Goal: Information Seeking & Learning: Learn about a topic

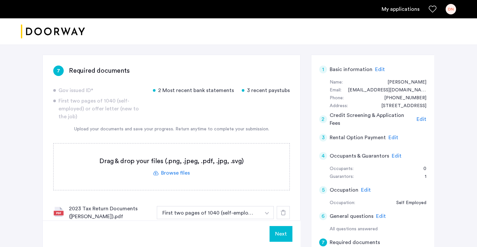
scroll to position [100, 0]
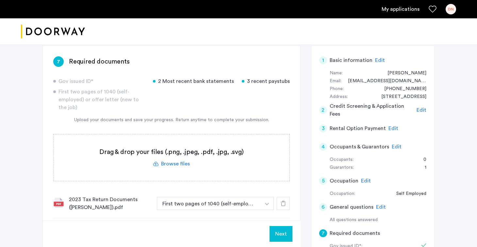
click at [177, 162] on label at bounding box center [172, 157] width 236 height 46
click at [0, 0] on input "file" at bounding box center [0, 0] width 0 height 0
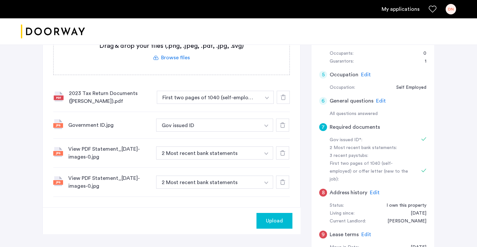
scroll to position [214, 0]
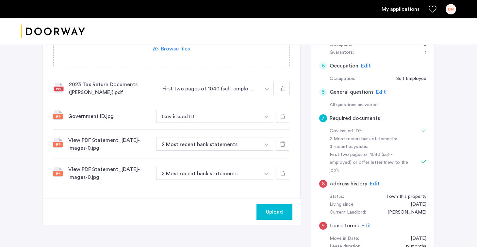
click at [279, 213] on span "Upload" at bounding box center [274, 212] width 17 height 8
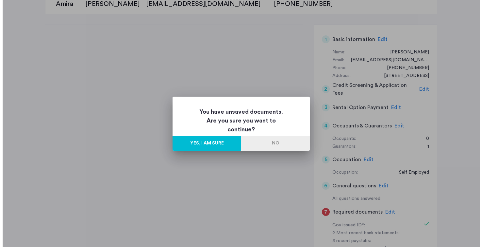
scroll to position [0, 0]
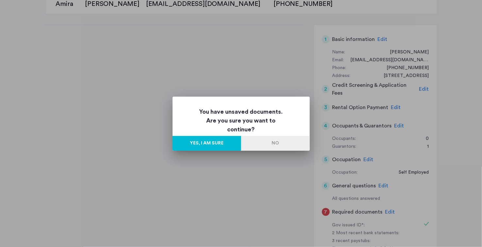
click at [266, 142] on button "No" at bounding box center [275, 143] width 69 height 15
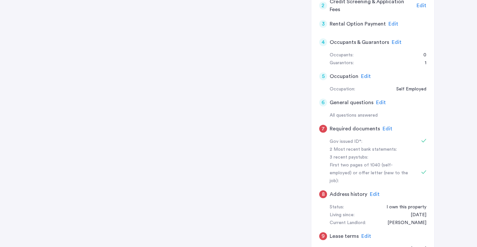
scroll to position [183, 0]
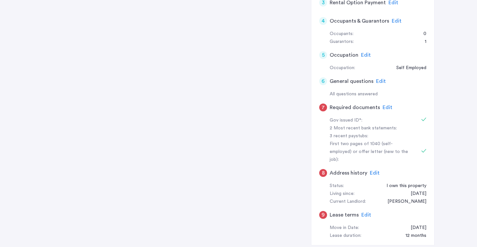
click at [362, 129] on div "2 Most recent bank statements:" at bounding box center [371, 128] width 82 height 8
click at [419, 117] on div at bounding box center [421, 120] width 12 height 8
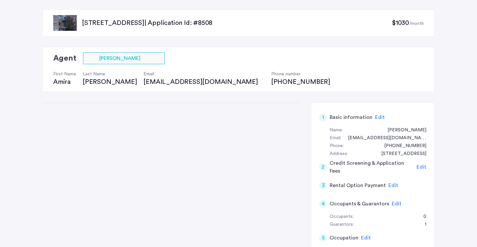
scroll to position [0, 0]
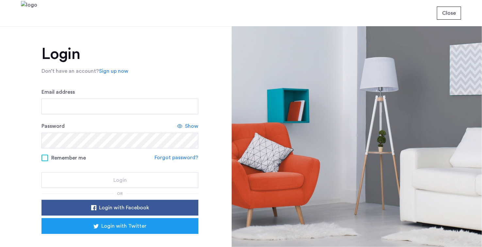
click at [42, 117] on nordpass-icon at bounding box center [42, 117] width 0 height 0
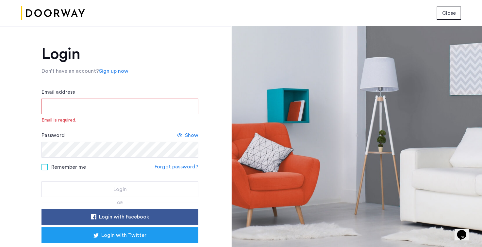
drag, startPoint x: 113, startPoint y: 146, endPoint x: 116, endPoint y: 192, distance: 46.2
click at [0, 246] on nordpass-autofill-portal at bounding box center [0, 247] width 0 height 0
type input "**********"
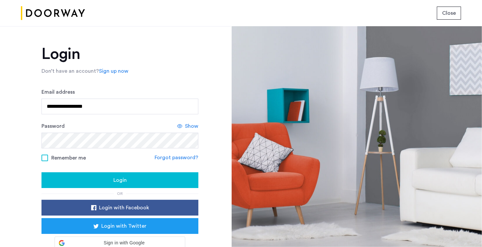
click at [99, 177] on div "Login" at bounding box center [120, 180] width 146 height 8
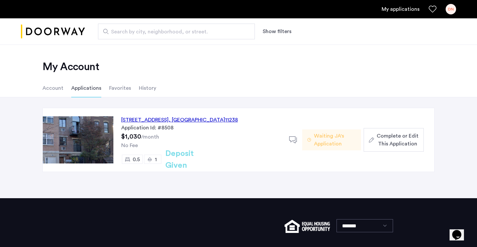
click at [0, 246] on nordpass-portal at bounding box center [0, 247] width 0 height 0
click at [391, 138] on span "Complete or Edit This Application" at bounding box center [398, 140] width 42 height 16
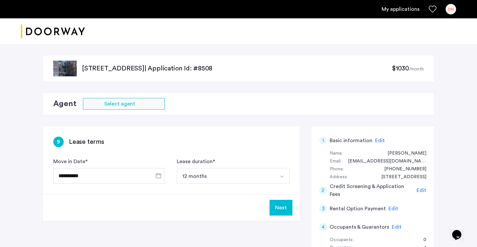
click at [0, 246] on nordpass-portal at bounding box center [0, 247] width 0 height 0
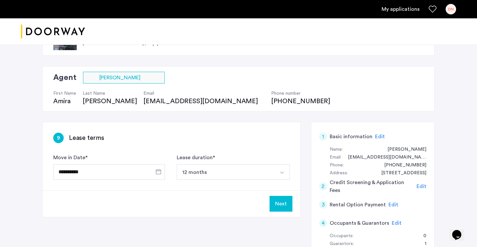
scroll to position [29, 0]
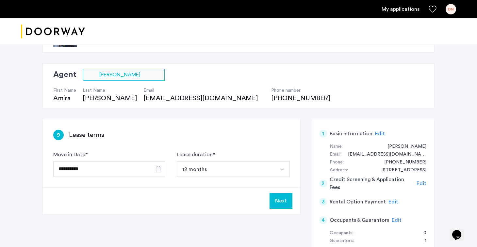
click at [281, 198] on button "Next" at bounding box center [281, 201] width 23 height 16
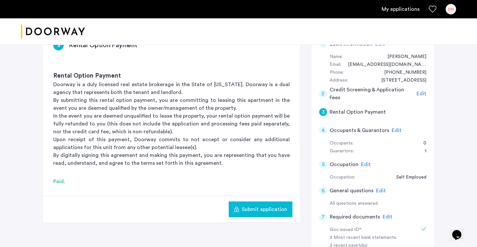
scroll to position [132, 0]
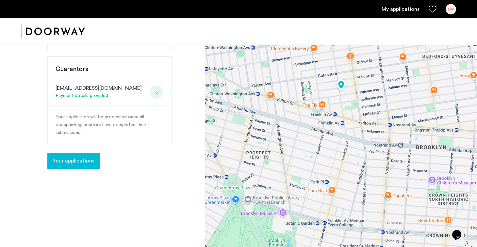
scroll to position [147, 0]
click at [88, 163] on span "Your applications" at bounding box center [74, 161] width 42 height 8
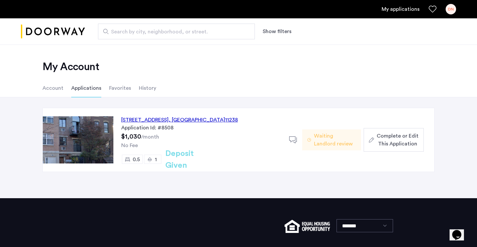
click at [403, 144] on span "Complete or Edit This Application" at bounding box center [398, 140] width 42 height 16
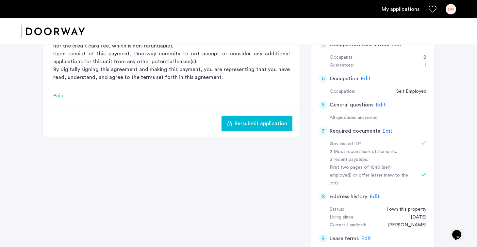
scroll to position [206, 0]
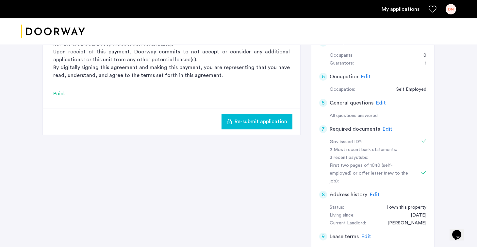
click at [386, 129] on span "Edit" at bounding box center [388, 128] width 10 height 5
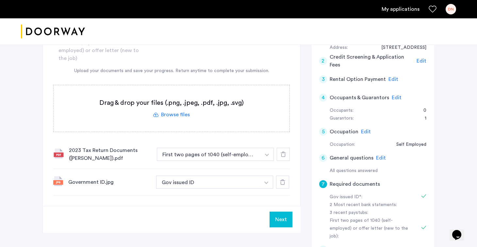
scroll to position [148, 0]
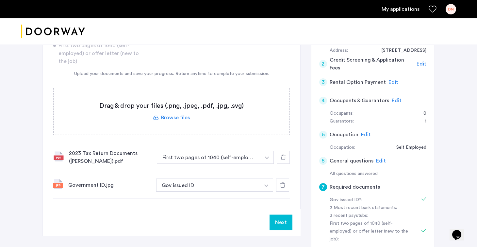
click at [158, 120] on label at bounding box center [172, 111] width 236 height 46
click at [0, 0] on input "file" at bounding box center [0, 0] width 0 height 0
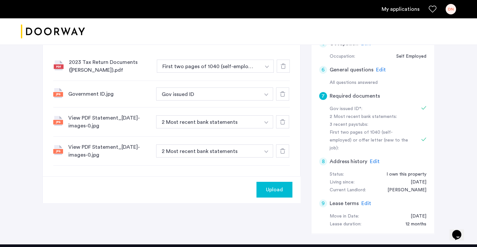
scroll to position [241, 0]
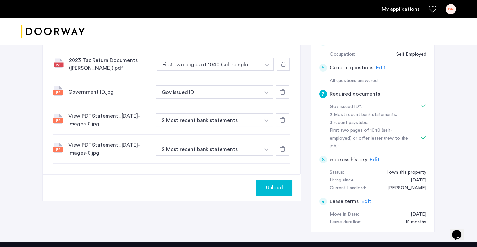
click at [277, 189] on span "Upload" at bounding box center [274, 187] width 17 height 8
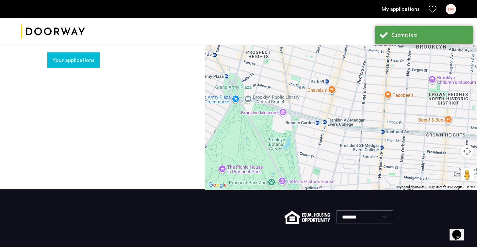
scroll to position [248, 0]
click at [76, 57] on span "Your applications" at bounding box center [74, 60] width 42 height 8
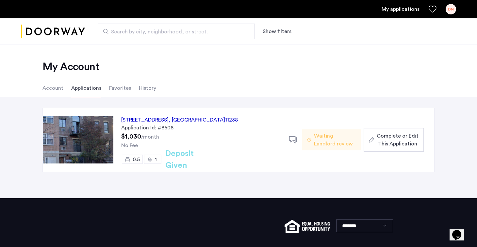
click at [389, 144] on span "Complete or Edit This Application" at bounding box center [398, 140] width 42 height 16
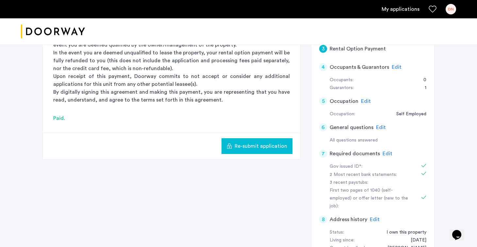
scroll to position [182, 0]
click at [383, 152] on span "Edit" at bounding box center [388, 152] width 10 height 5
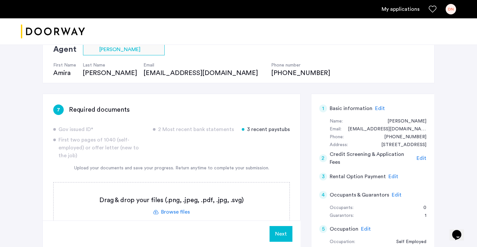
scroll to position [54, 0]
click at [409, 12] on link "My applications" at bounding box center [401, 9] width 38 height 8
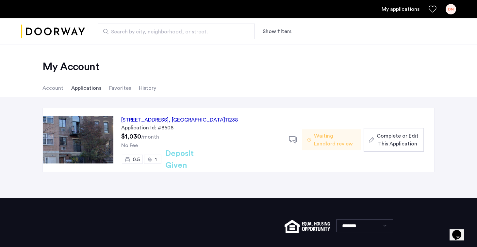
click at [96, 154] on img at bounding box center [78, 139] width 71 height 47
click at [136, 119] on div "451 Franklin Avenue, Unit 3SRE, Brooklyn , NY 11238" at bounding box center [179, 120] width 117 height 8
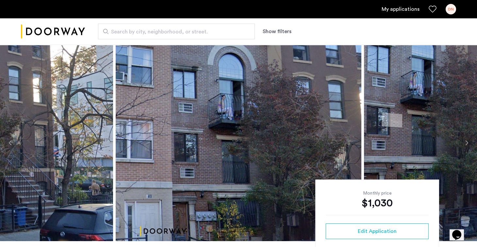
click at [468, 144] on button "Next apartment" at bounding box center [466, 142] width 11 height 11
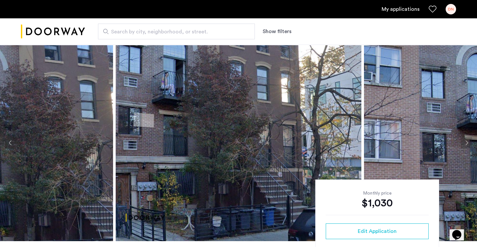
click at [465, 141] on button "Next apartment" at bounding box center [466, 142] width 11 height 11
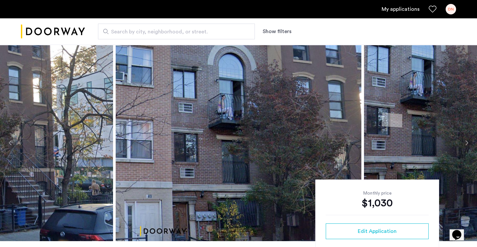
click at [467, 143] on button "Next apartment" at bounding box center [466, 142] width 11 height 11
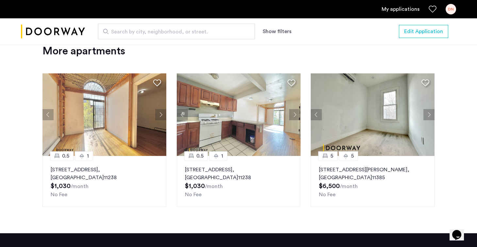
scroll to position [705, 0]
click at [159, 114] on button "Next apartment" at bounding box center [160, 114] width 11 height 11
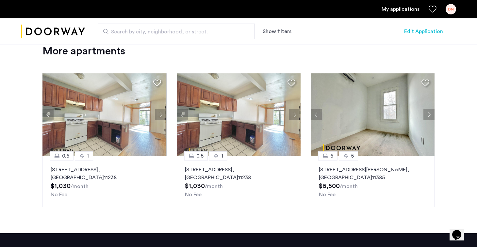
click at [159, 114] on button "Next apartment" at bounding box center [160, 114] width 11 height 11
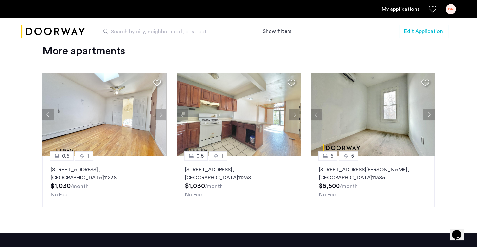
click at [159, 114] on button "Next apartment" at bounding box center [160, 114] width 11 height 11
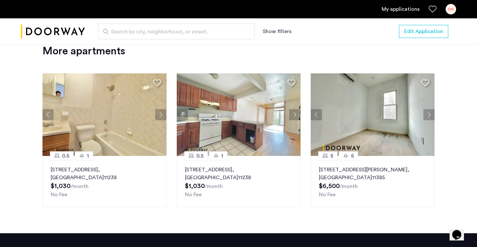
click at [159, 114] on button "Next apartment" at bounding box center [160, 114] width 11 height 11
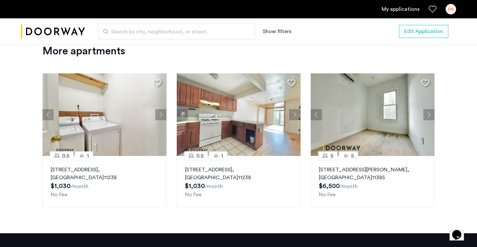
click at [159, 114] on button "Next apartment" at bounding box center [160, 114] width 11 height 11
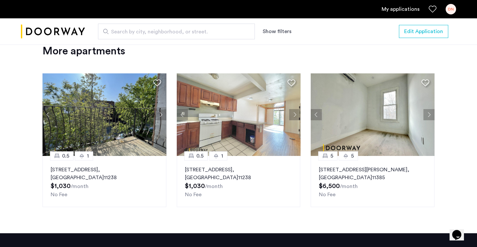
click at [159, 114] on button "Next apartment" at bounding box center [160, 114] width 11 height 11
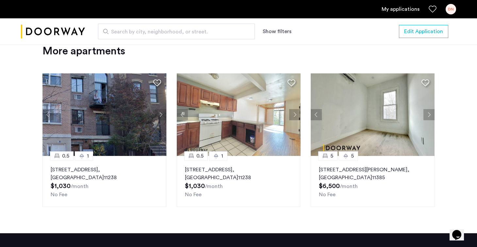
click at [159, 114] on button "Next apartment" at bounding box center [160, 114] width 11 height 11
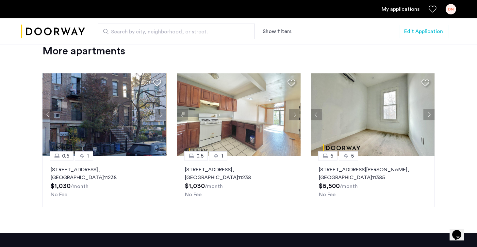
click at [159, 114] on button "Next apartment" at bounding box center [160, 114] width 11 height 11
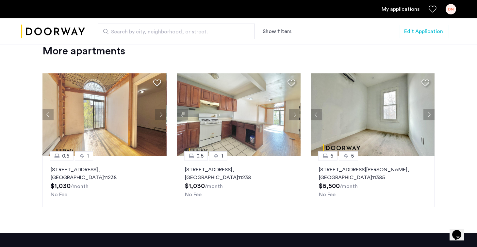
click at [159, 114] on button "Next apartment" at bounding box center [160, 114] width 11 height 11
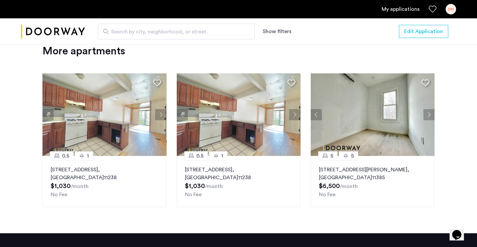
click at [159, 114] on button "Next apartment" at bounding box center [160, 114] width 11 height 11
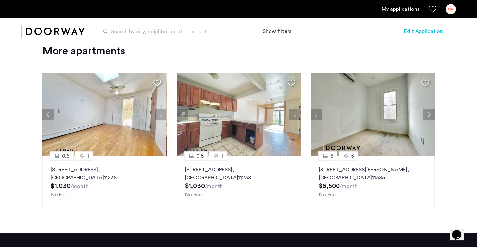
click at [159, 112] on button "Next apartment" at bounding box center [160, 114] width 11 height 11
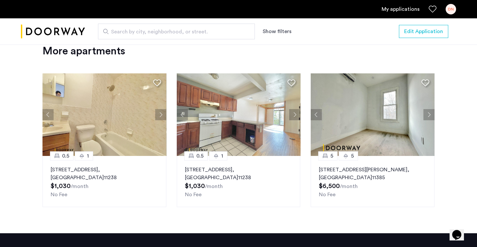
click at [159, 112] on button "Next apartment" at bounding box center [160, 114] width 11 height 11
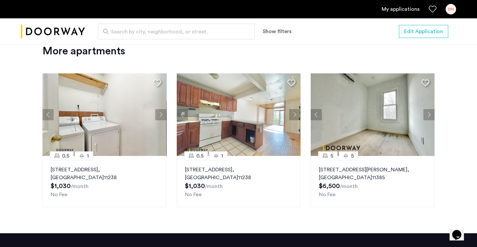
click at [159, 112] on button "Next apartment" at bounding box center [160, 114] width 11 height 11
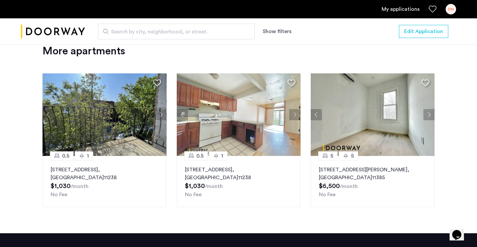
click at [159, 112] on button "Next apartment" at bounding box center [160, 114] width 11 height 11
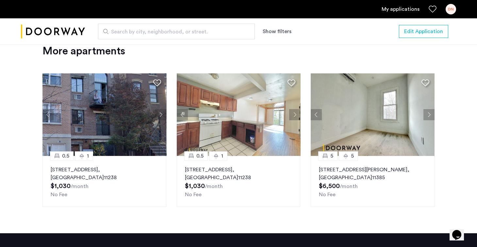
click at [159, 112] on button "Next apartment" at bounding box center [160, 114] width 11 height 11
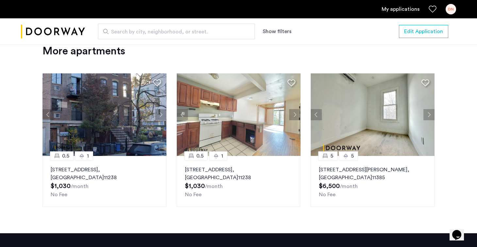
click at [159, 112] on button "Next apartment" at bounding box center [160, 114] width 11 height 11
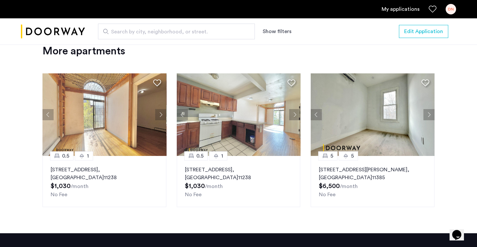
click at [296, 111] on button "Next apartment" at bounding box center [294, 114] width 11 height 11
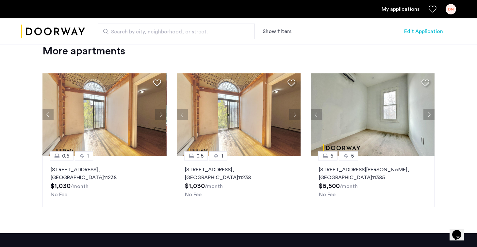
click at [296, 111] on button "Next apartment" at bounding box center [294, 114] width 11 height 11
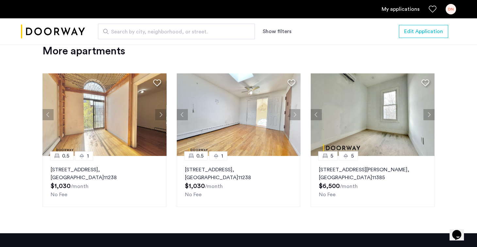
click at [296, 111] on button "Next apartment" at bounding box center [294, 114] width 11 height 11
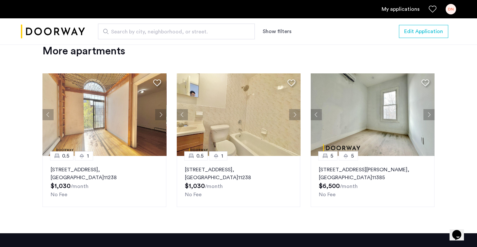
click at [296, 111] on button "Next apartment" at bounding box center [294, 114] width 11 height 11
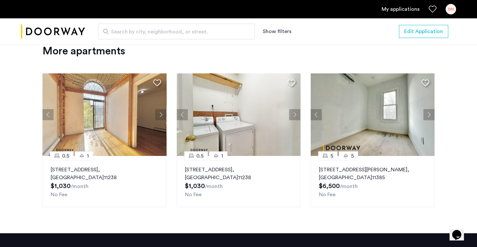
click at [296, 111] on button "Next apartment" at bounding box center [294, 114] width 11 height 11
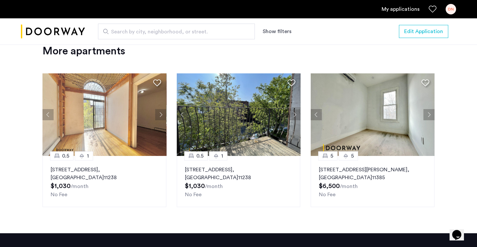
click at [296, 111] on button "Next apartment" at bounding box center [294, 114] width 11 height 11
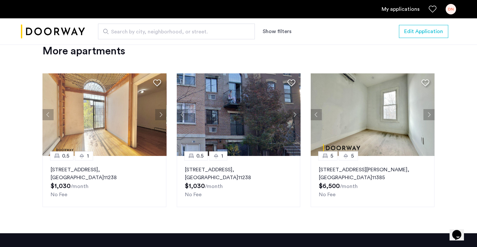
click at [295, 115] on button "Next apartment" at bounding box center [294, 114] width 11 height 11
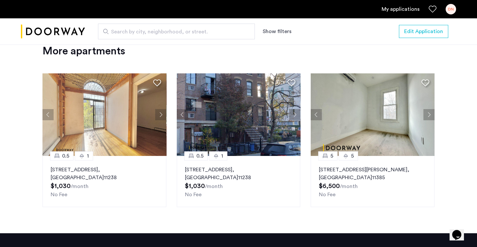
click at [295, 115] on button "Next apartment" at bounding box center [294, 114] width 11 height 11
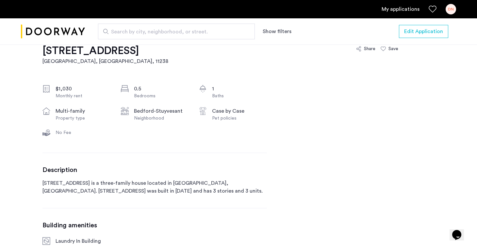
scroll to position [213, 0]
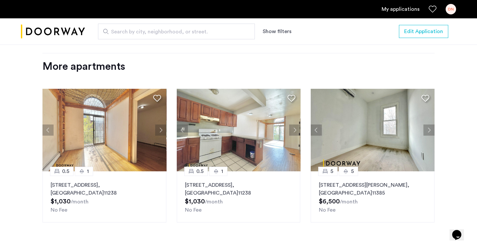
scroll to position [689, 0]
click at [427, 129] on button "Next apartment" at bounding box center [429, 129] width 11 height 11
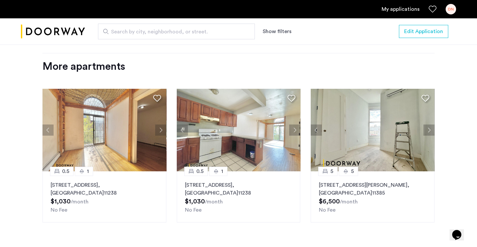
click at [427, 129] on button "Next apartment" at bounding box center [429, 129] width 11 height 11
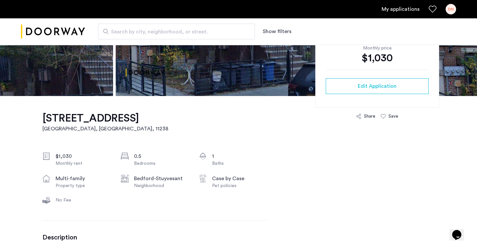
scroll to position [0, 0]
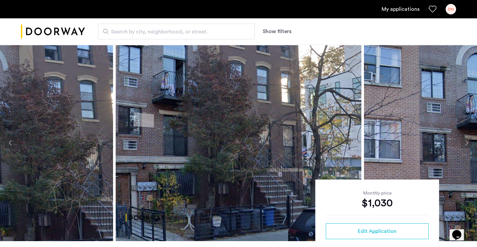
click at [46, 23] on img "Cazamio logo" at bounding box center [53, 31] width 64 height 25
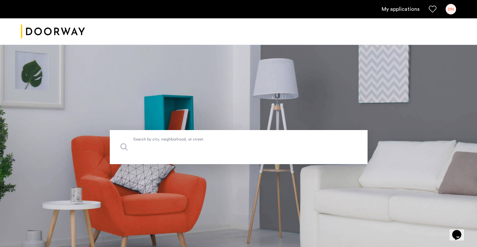
click at [169, 138] on label "Search by city, neighborhood, or street." at bounding box center [239, 147] width 258 height 34
click at [169, 138] on input "Search by city, neighborhood, or street." at bounding box center [239, 147] width 258 height 34
type input "*********"
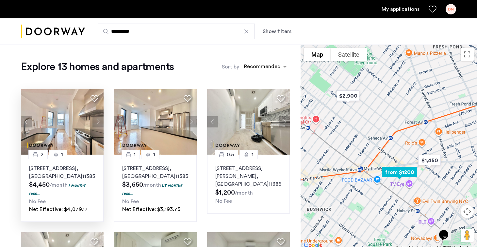
click at [98, 124] on button "Next apartment" at bounding box center [98, 121] width 11 height 11
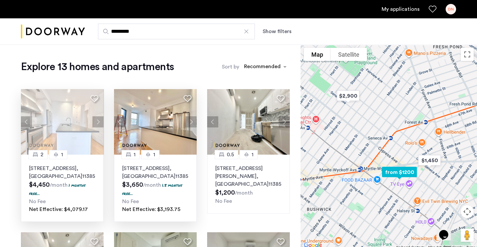
click at [187, 123] on button "Next apartment" at bounding box center [191, 121] width 11 height 11
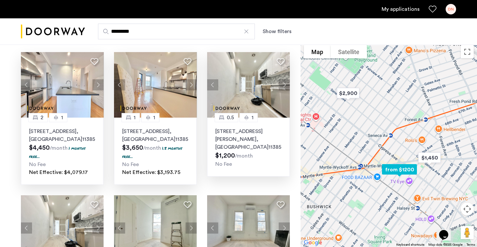
scroll to position [37, 0]
click at [284, 86] on button "Next apartment" at bounding box center [284, 84] width 11 height 11
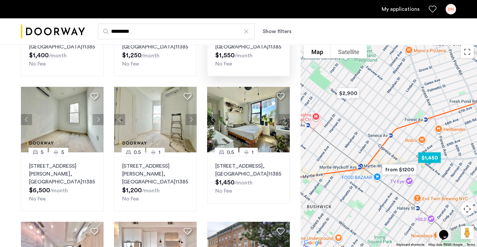
scroll to position [280, 0]
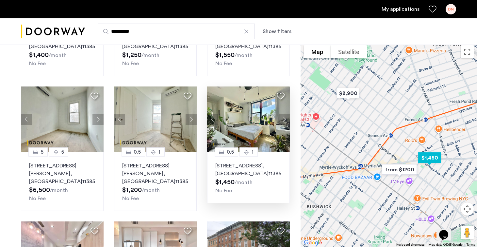
click at [284, 121] on button "Next apartment" at bounding box center [284, 118] width 11 height 11
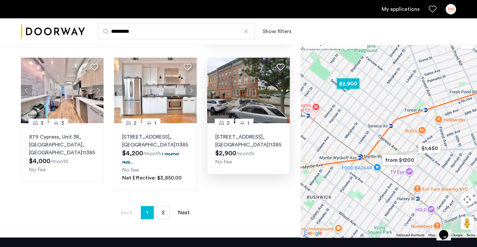
scroll to position [434, 0]
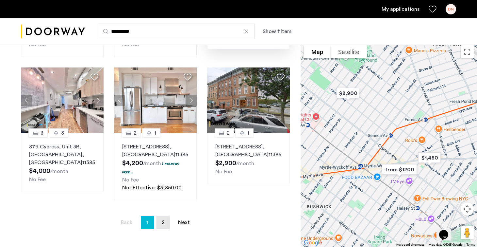
click at [169, 221] on link "page 2" at bounding box center [163, 222] width 12 height 12
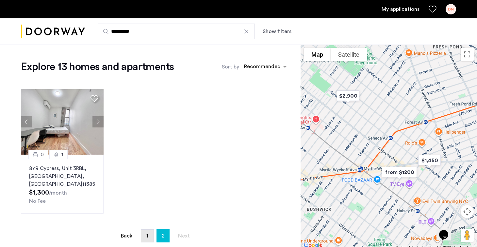
click at [145, 229] on link "page 1" at bounding box center [147, 235] width 12 height 12
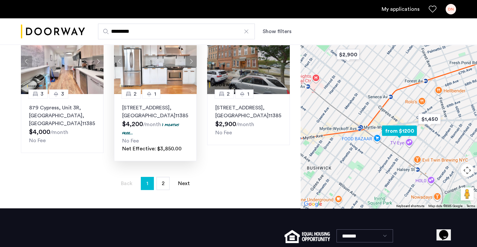
scroll to position [429, 0]
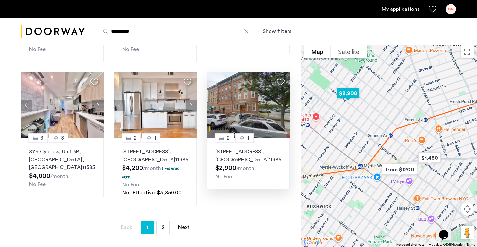
click at [230, 120] on img at bounding box center [248, 104] width 83 height 65
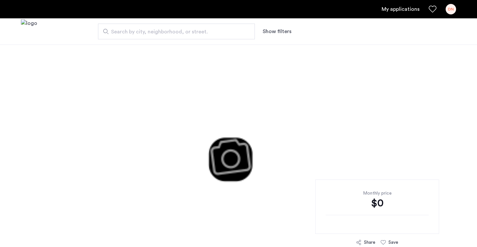
click at [206, 30] on span "Search by city, neighborhood, or street." at bounding box center [174, 32] width 126 height 8
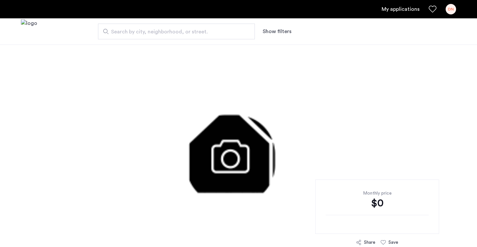
click at [206, 30] on input "Search by city, neighborhood, or street." at bounding box center [176, 32] width 157 height 16
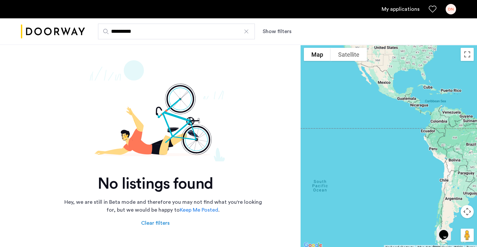
click at [125, 31] on input "**********" at bounding box center [176, 32] width 157 height 16
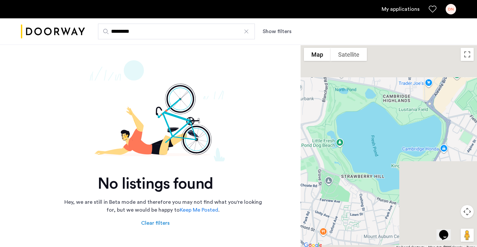
click at [123, 33] on input "*********" at bounding box center [176, 32] width 157 height 16
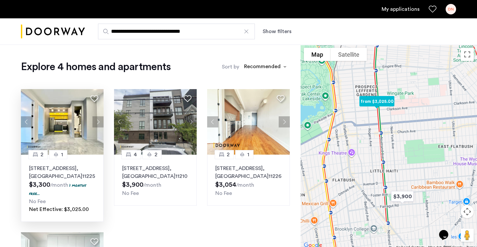
click at [94, 123] on button "Next apartment" at bounding box center [98, 121] width 11 height 11
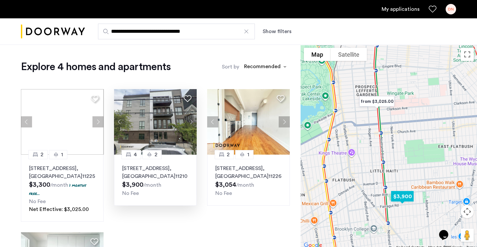
click at [189, 120] on button "Next apartment" at bounding box center [191, 121] width 11 height 11
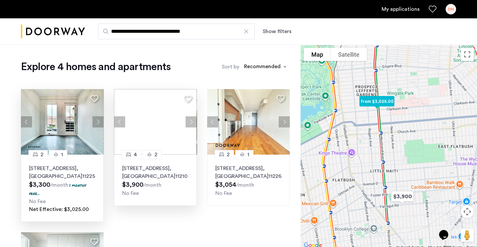
click at [97, 119] on button "Next apartment" at bounding box center [98, 121] width 11 height 11
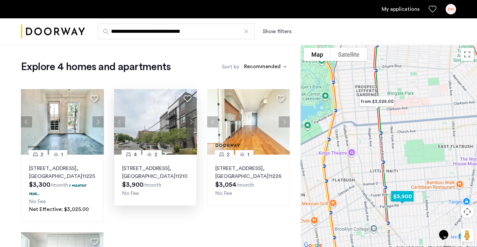
click at [192, 123] on button "Next apartment" at bounding box center [191, 121] width 11 height 11
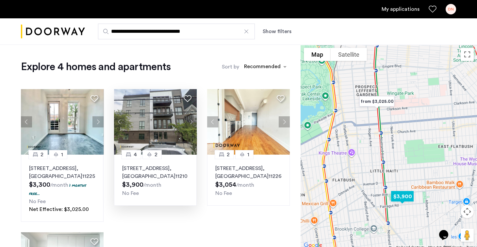
click at [190, 119] on button "Next apartment" at bounding box center [191, 121] width 11 height 11
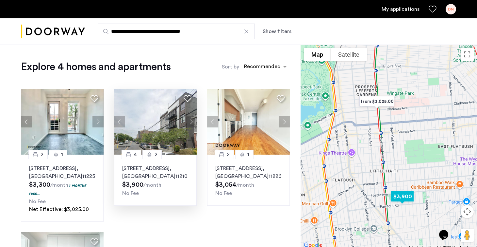
click at [190, 119] on button "Next apartment" at bounding box center [191, 121] width 11 height 11
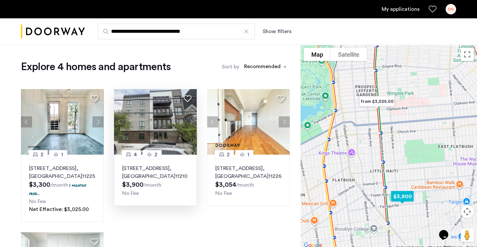
click at [190, 119] on button "Next apartment" at bounding box center [191, 121] width 11 height 11
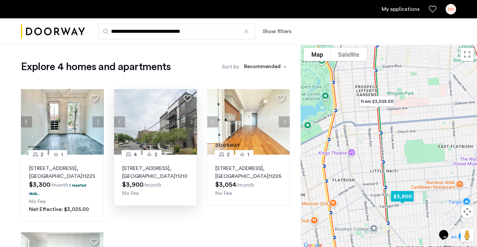
click at [190, 119] on button "Next apartment" at bounding box center [191, 121] width 11 height 11
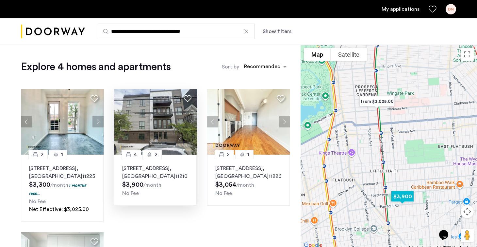
click at [190, 119] on button "Next apartment" at bounding box center [191, 121] width 11 height 11
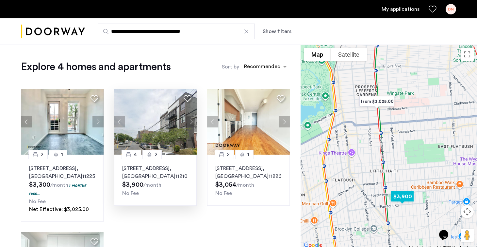
click at [190, 119] on button "Next apartment" at bounding box center [191, 121] width 11 height 11
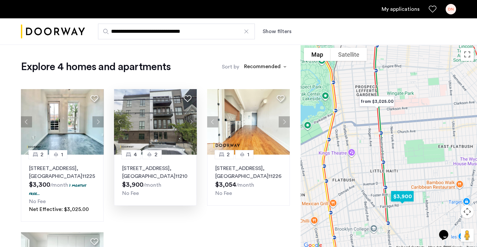
click at [190, 119] on button "Next apartment" at bounding box center [191, 121] width 11 height 11
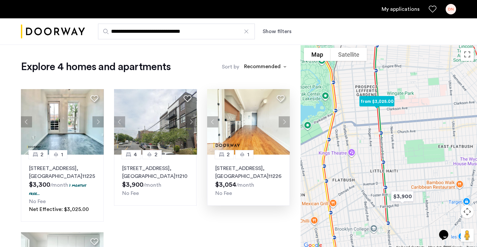
click at [287, 120] on button "Next apartment" at bounding box center [284, 121] width 11 height 11
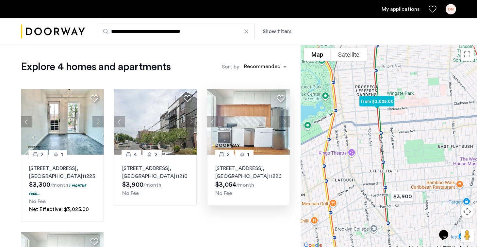
click at [282, 120] on button "Next apartment" at bounding box center [284, 121] width 11 height 11
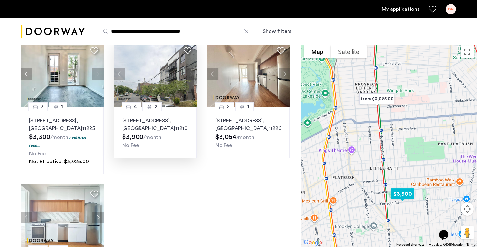
scroll to position [39, 0]
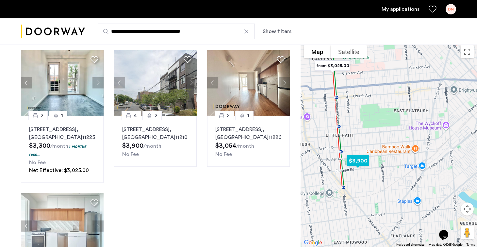
drag, startPoint x: 378, startPoint y: 135, endPoint x: 410, endPoint y: 155, distance: 37.7
click at [410, 155] on div at bounding box center [389, 144] width 177 height 205
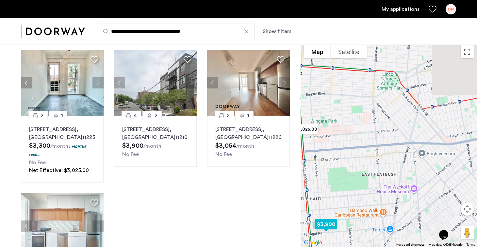
drag, startPoint x: 410, startPoint y: 155, endPoint x: 378, endPoint y: 223, distance: 75.0
click at [378, 223] on div at bounding box center [389, 144] width 177 height 205
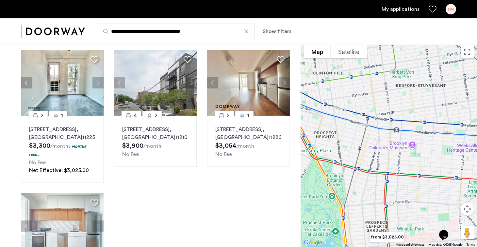
drag, startPoint x: 374, startPoint y: 100, endPoint x: 461, endPoint y: 209, distance: 139.8
click at [461, 209] on div "$3,900 from $3,025.00 Map Terrain Satellite Labels Keyboard shortcuts Map Data …" at bounding box center [389, 144] width 177 height 205
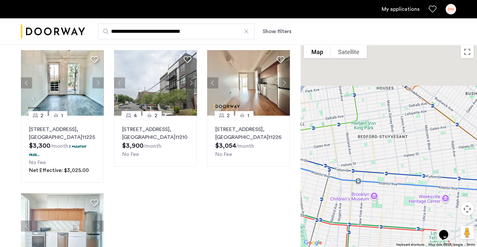
drag, startPoint x: 401, startPoint y: 162, endPoint x: 360, endPoint y: 216, distance: 67.9
click at [360, 216] on div at bounding box center [389, 144] width 177 height 205
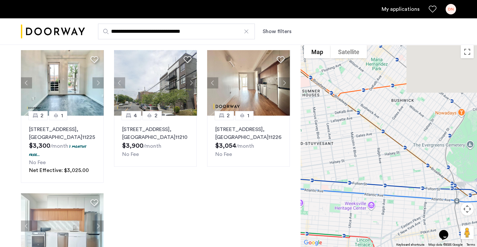
drag, startPoint x: 420, startPoint y: 161, endPoint x: 341, endPoint y: 167, distance: 79.7
click at [341, 167] on div at bounding box center [389, 144] width 177 height 205
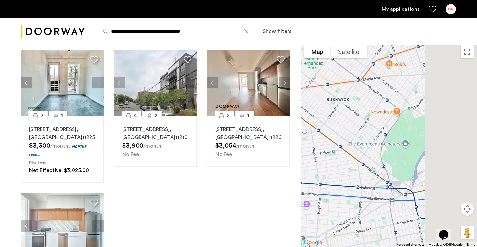
drag, startPoint x: 410, startPoint y: 148, endPoint x: 343, endPoint y: 146, distance: 67.4
click at [343, 146] on div at bounding box center [389, 144] width 177 height 205
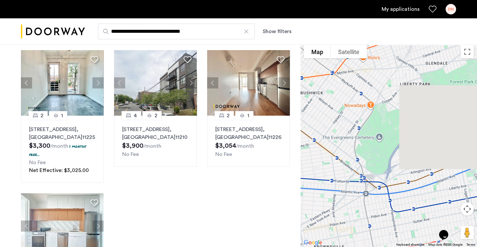
drag, startPoint x: 404, startPoint y: 166, endPoint x: 365, endPoint y: 158, distance: 40.1
click at [365, 158] on div at bounding box center [389, 144] width 177 height 205
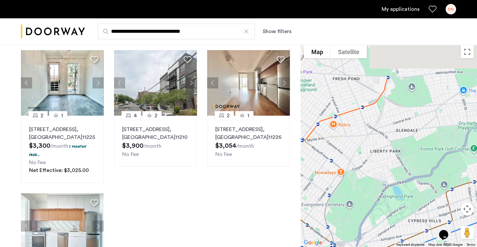
drag, startPoint x: 385, startPoint y: 80, endPoint x: 374, endPoint y: 154, distance: 74.3
click at [374, 154] on div at bounding box center [389, 144] width 177 height 205
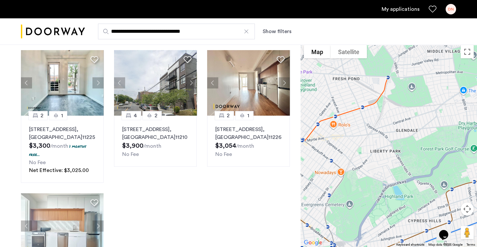
click at [151, 28] on input "**********" at bounding box center [176, 32] width 157 height 16
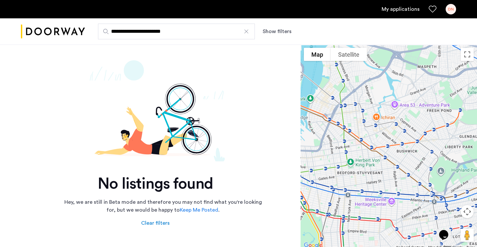
click at [192, 31] on input "**********" at bounding box center [176, 32] width 157 height 16
click at [171, 28] on input "**********" at bounding box center [176, 32] width 157 height 16
click at [182, 33] on input "**********" at bounding box center [176, 32] width 157 height 16
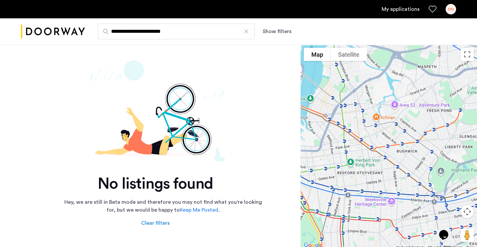
click at [182, 33] on input "**********" at bounding box center [176, 32] width 157 height 16
click at [175, 37] on input "********" at bounding box center [176, 32] width 157 height 16
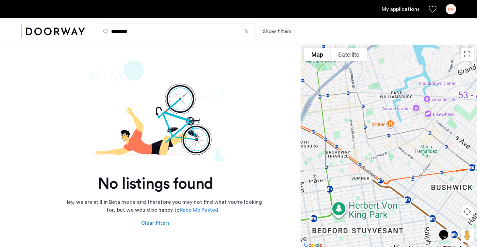
type input "********"
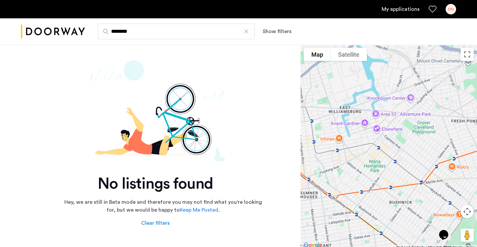
drag, startPoint x: 397, startPoint y: 124, endPoint x: 339, endPoint y: 138, distance: 60.0
click at [339, 138] on div at bounding box center [389, 146] width 177 height 205
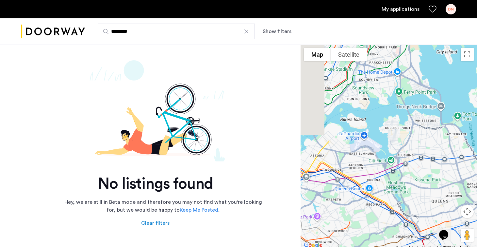
drag, startPoint x: 335, startPoint y: 182, endPoint x: 402, endPoint y: 189, distance: 67.1
click at [402, 189] on div at bounding box center [389, 146] width 177 height 205
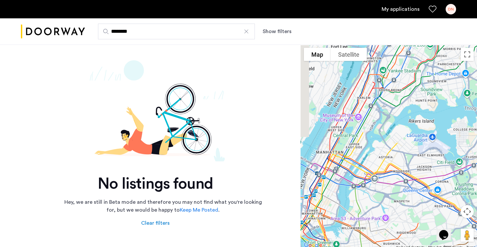
drag, startPoint x: 361, startPoint y: 178, endPoint x: 430, endPoint y: 179, distance: 69.0
click at [430, 179] on div at bounding box center [389, 146] width 177 height 205
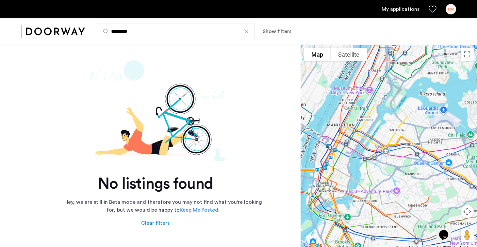
drag, startPoint x: 428, startPoint y: 181, endPoint x: 443, endPoint y: 140, distance: 43.6
click at [443, 140] on div at bounding box center [389, 146] width 177 height 205
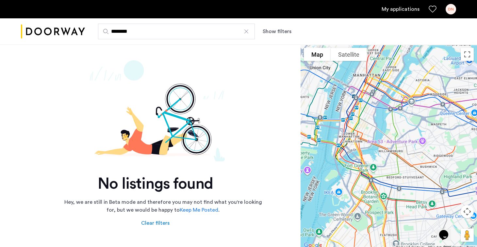
drag, startPoint x: 396, startPoint y: 164, endPoint x: 427, endPoint y: 117, distance: 56.1
click at [427, 117] on div at bounding box center [389, 146] width 177 height 205
